Goal: Transaction & Acquisition: Purchase product/service

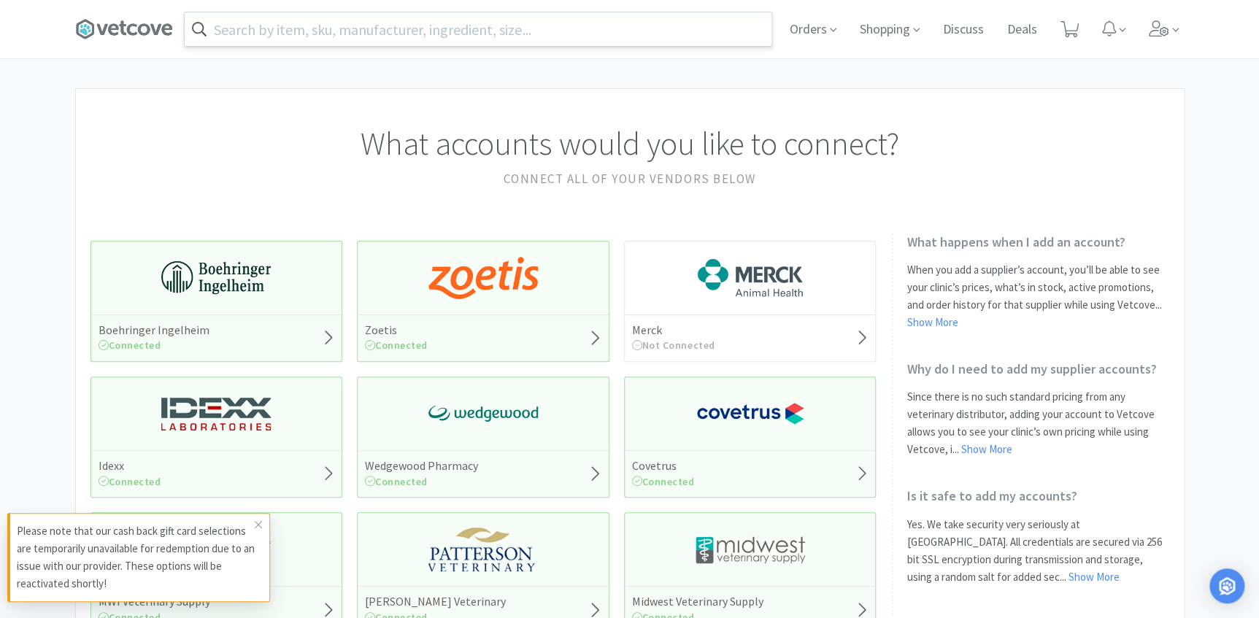
click at [416, 31] on input "text" at bounding box center [478, 29] width 587 height 34
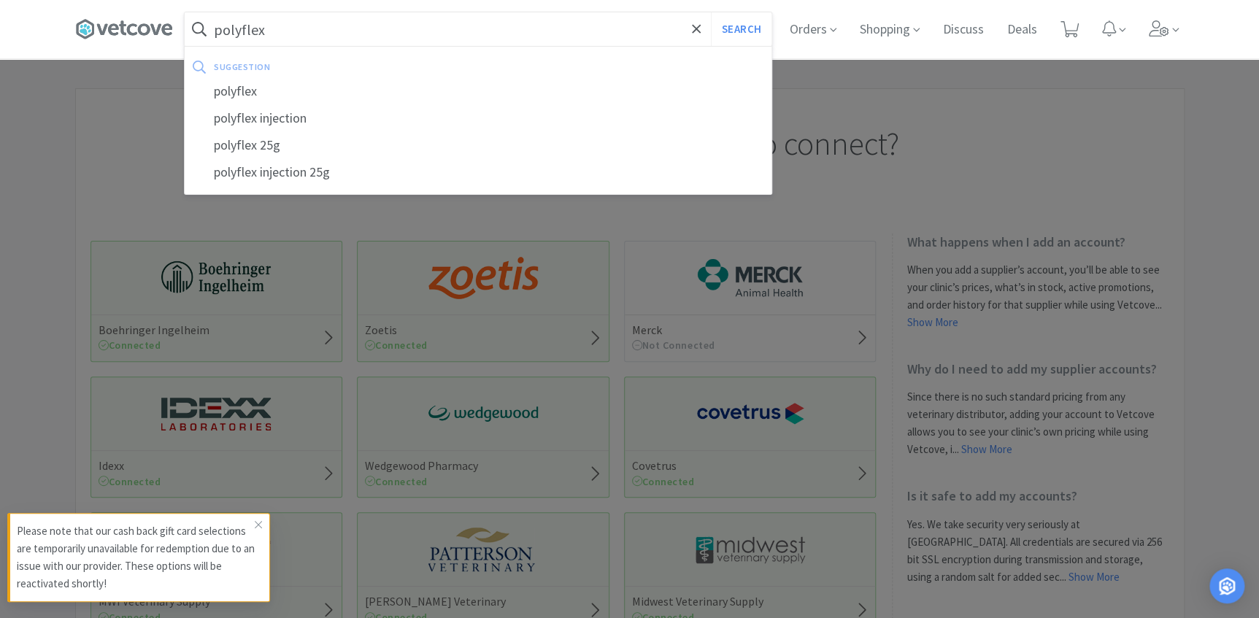
type input "polyflex"
click at [711, 12] on button "Search" at bounding box center [741, 29] width 61 height 34
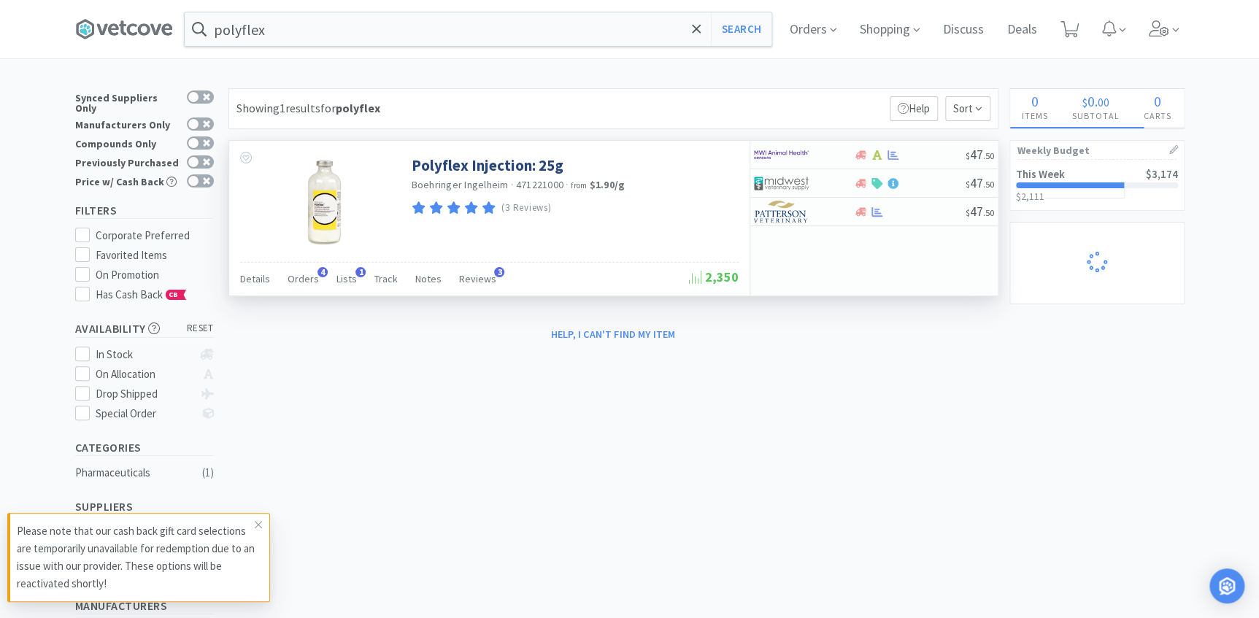
select select "3"
select select "1"
select select "4"
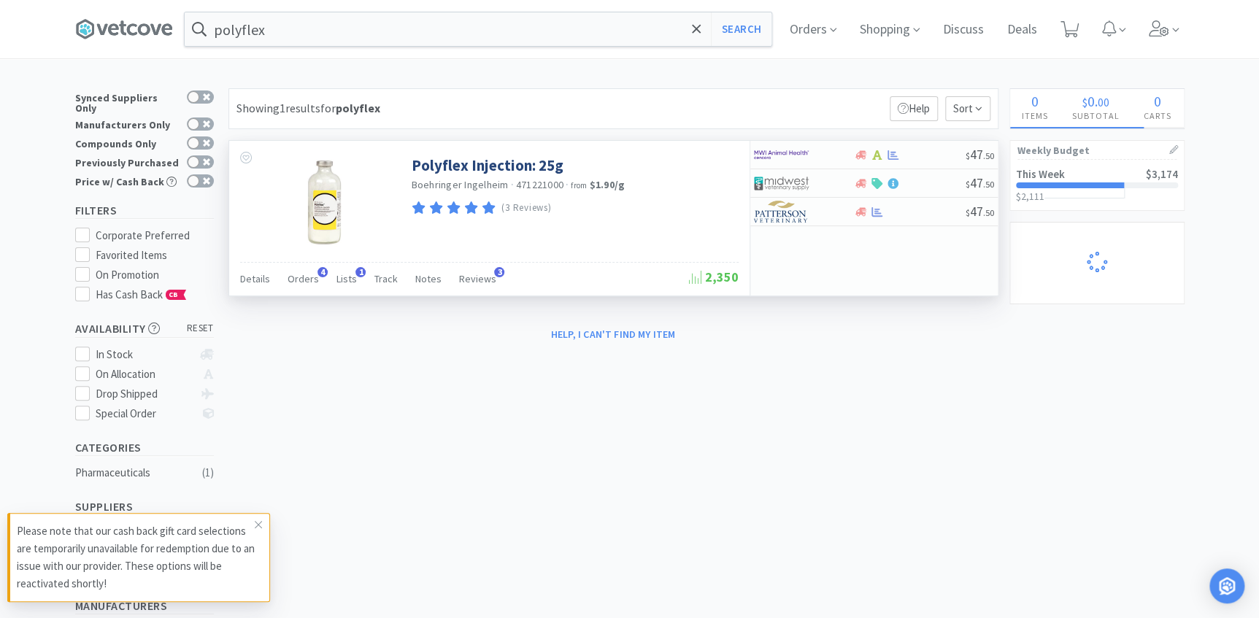
select select "6"
select select "1"
select select "6"
